Goal: Check status: Check status

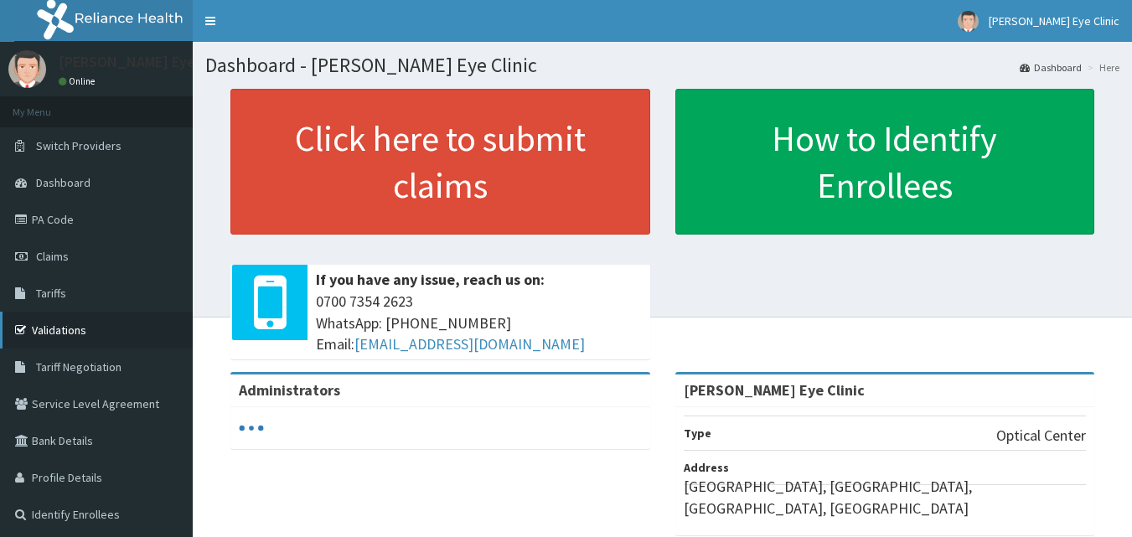
click at [51, 332] on link "Validations" at bounding box center [96, 330] width 193 height 37
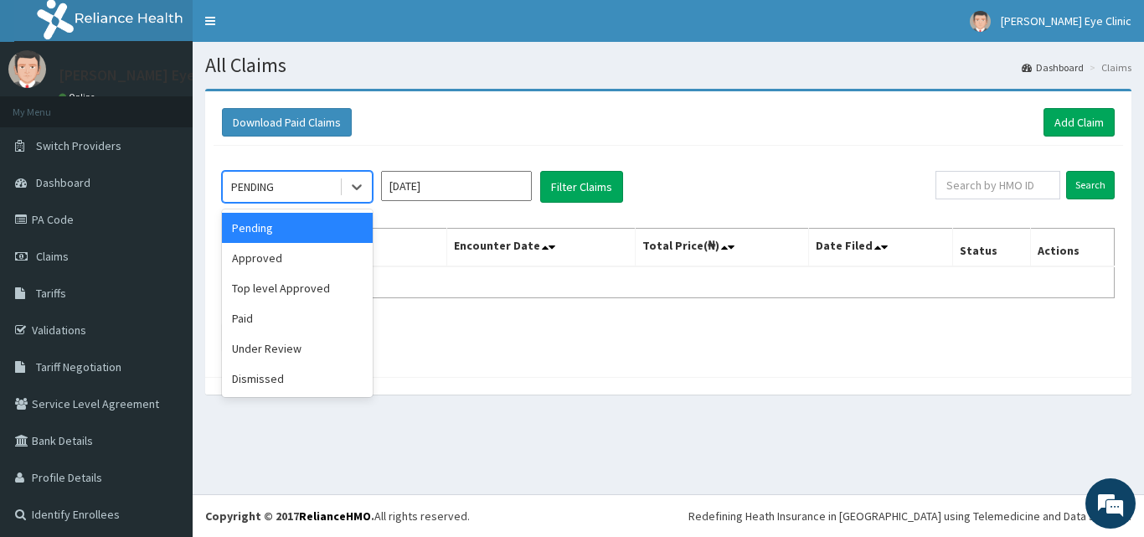
click at [338, 185] on div "PENDING" at bounding box center [281, 186] width 116 height 27
click at [265, 263] on div "Approved" at bounding box center [297, 258] width 151 height 30
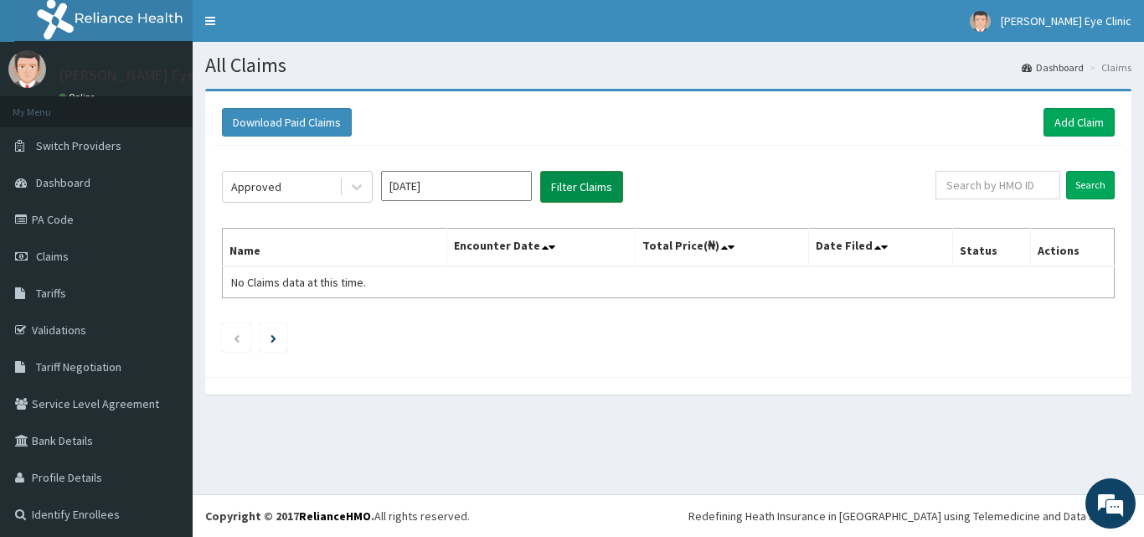
click at [576, 183] on button "Filter Claims" at bounding box center [581, 187] width 83 height 32
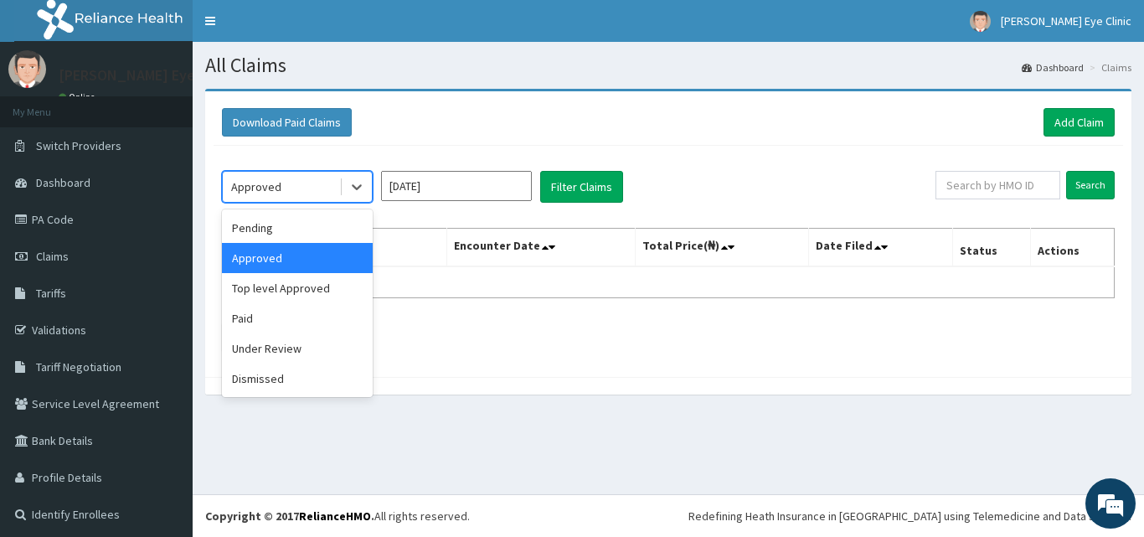
click at [318, 188] on div "Approved" at bounding box center [281, 186] width 116 height 27
click at [260, 319] on div "Paid" at bounding box center [297, 318] width 151 height 30
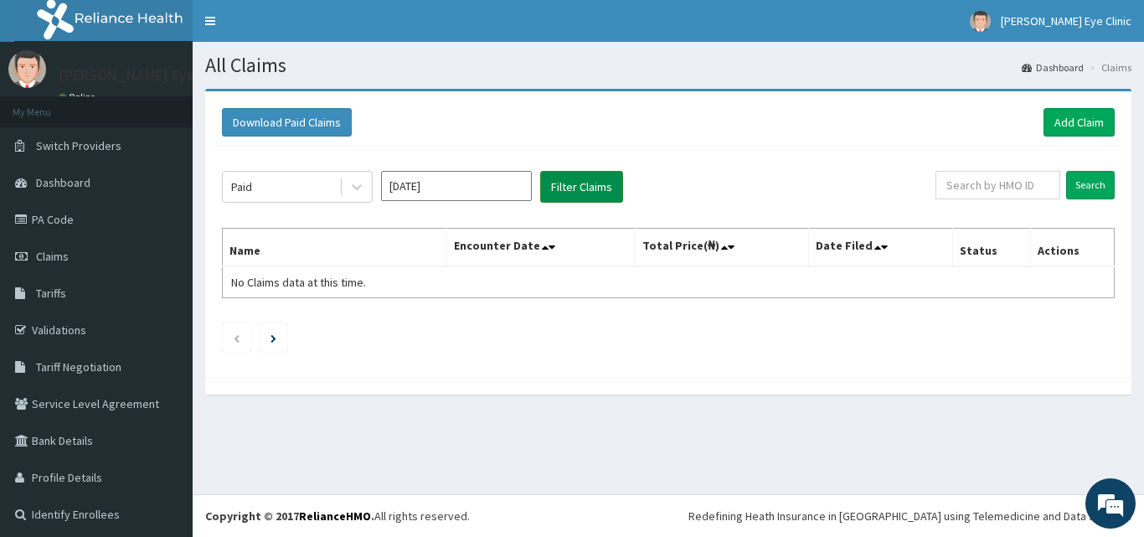
click at [587, 185] on button "Filter Claims" at bounding box center [581, 187] width 83 height 32
click at [457, 186] on input "Oct 2025" at bounding box center [456, 186] width 151 height 30
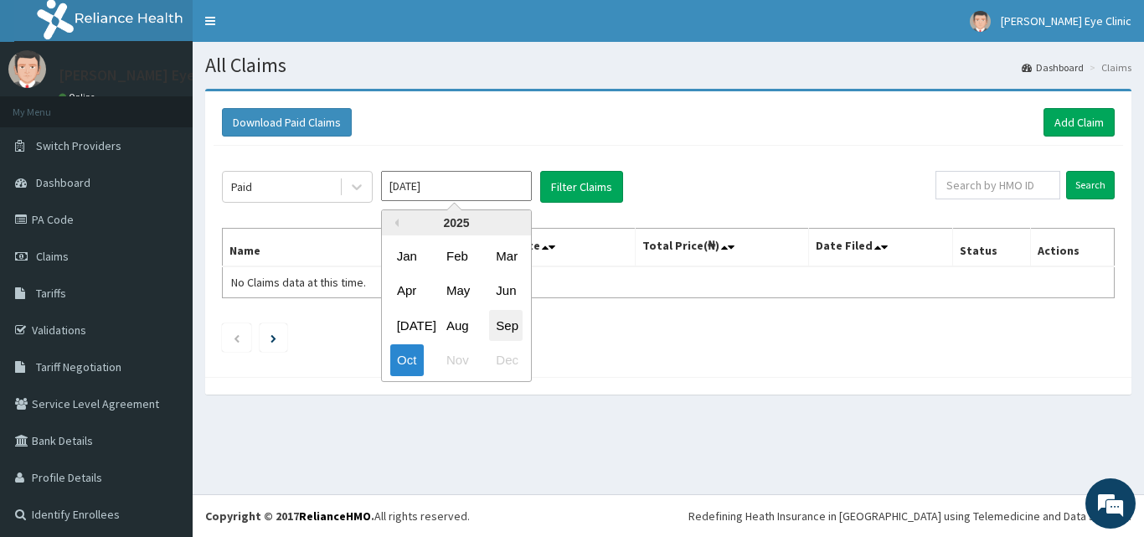
click at [507, 322] on div "Sep" at bounding box center [506, 325] width 34 height 31
type input "Sep 2025"
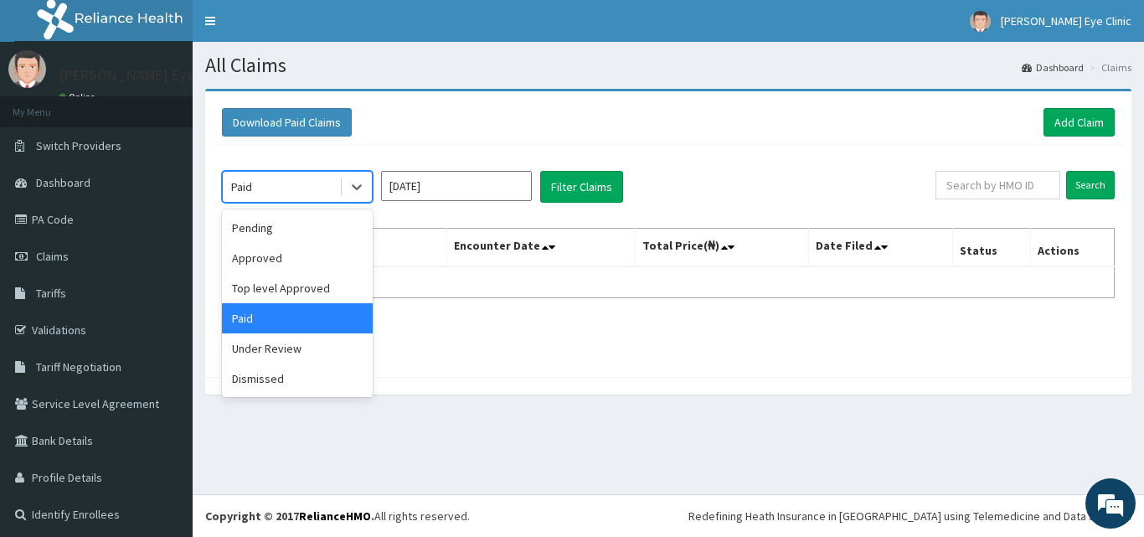
click at [313, 181] on div "Paid" at bounding box center [281, 186] width 116 height 27
click at [566, 196] on button "Filter Claims" at bounding box center [581, 187] width 83 height 32
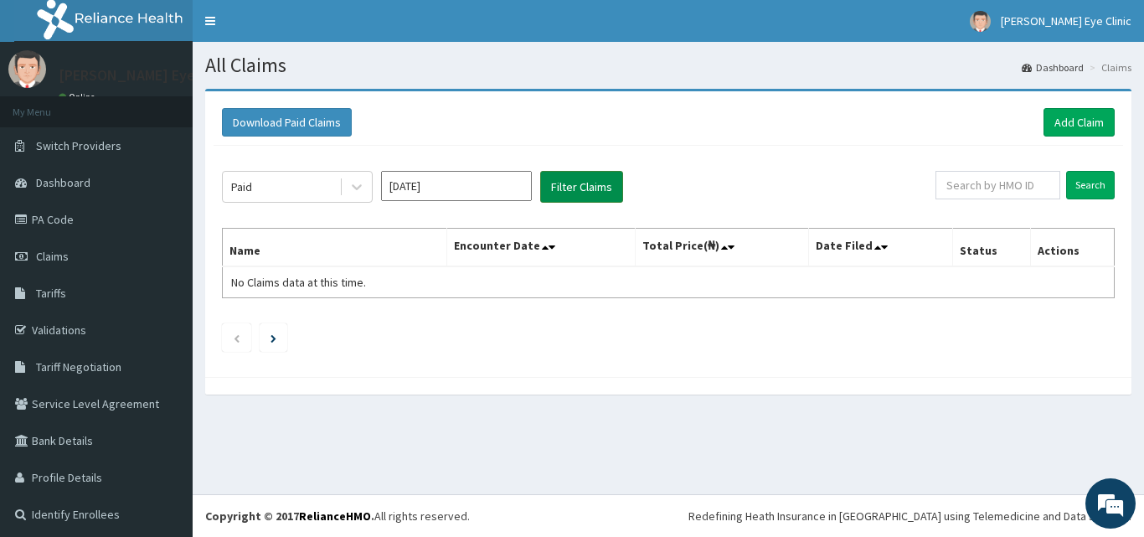
click at [566, 196] on button "Filter Claims" at bounding box center [581, 187] width 83 height 32
click at [592, 181] on button "Filter Claims" at bounding box center [581, 187] width 83 height 32
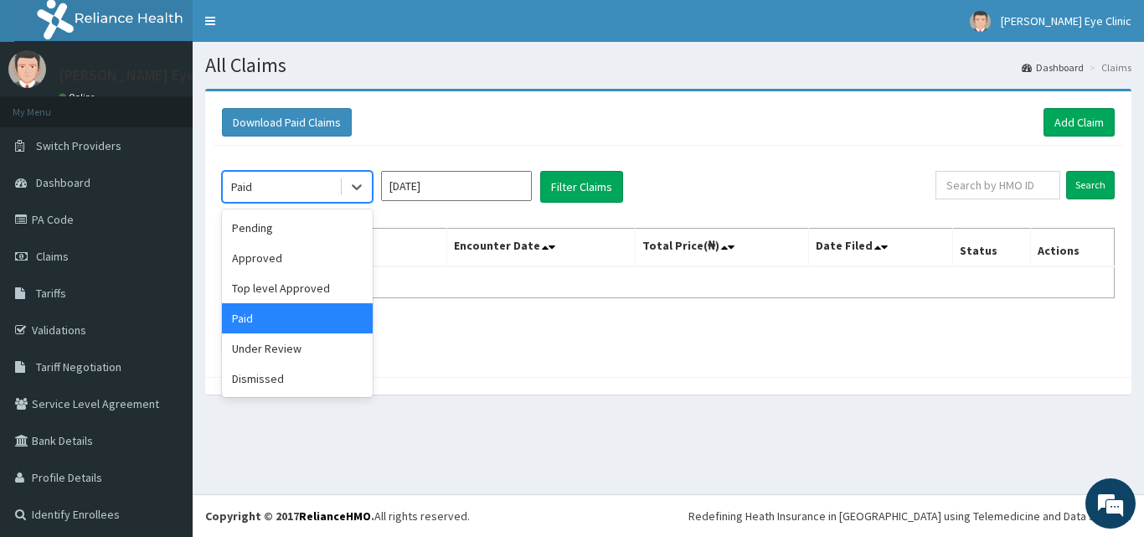
click at [288, 183] on div "Paid" at bounding box center [281, 186] width 116 height 27
click at [256, 227] on div "Pending" at bounding box center [297, 228] width 151 height 30
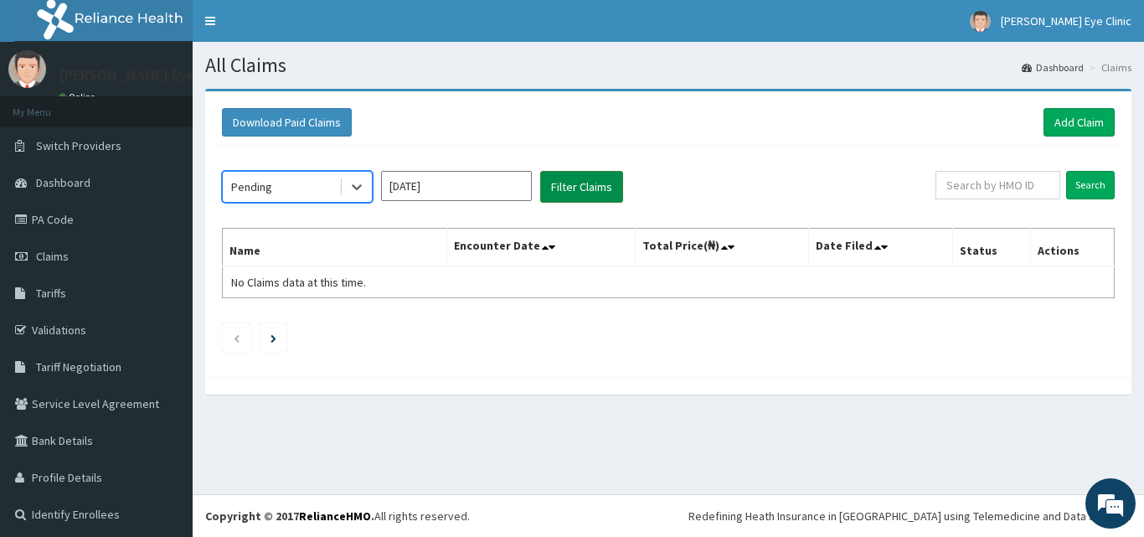
click at [586, 185] on button "Filter Claims" at bounding box center [581, 187] width 83 height 32
